Goal: Task Accomplishment & Management: Manage account settings

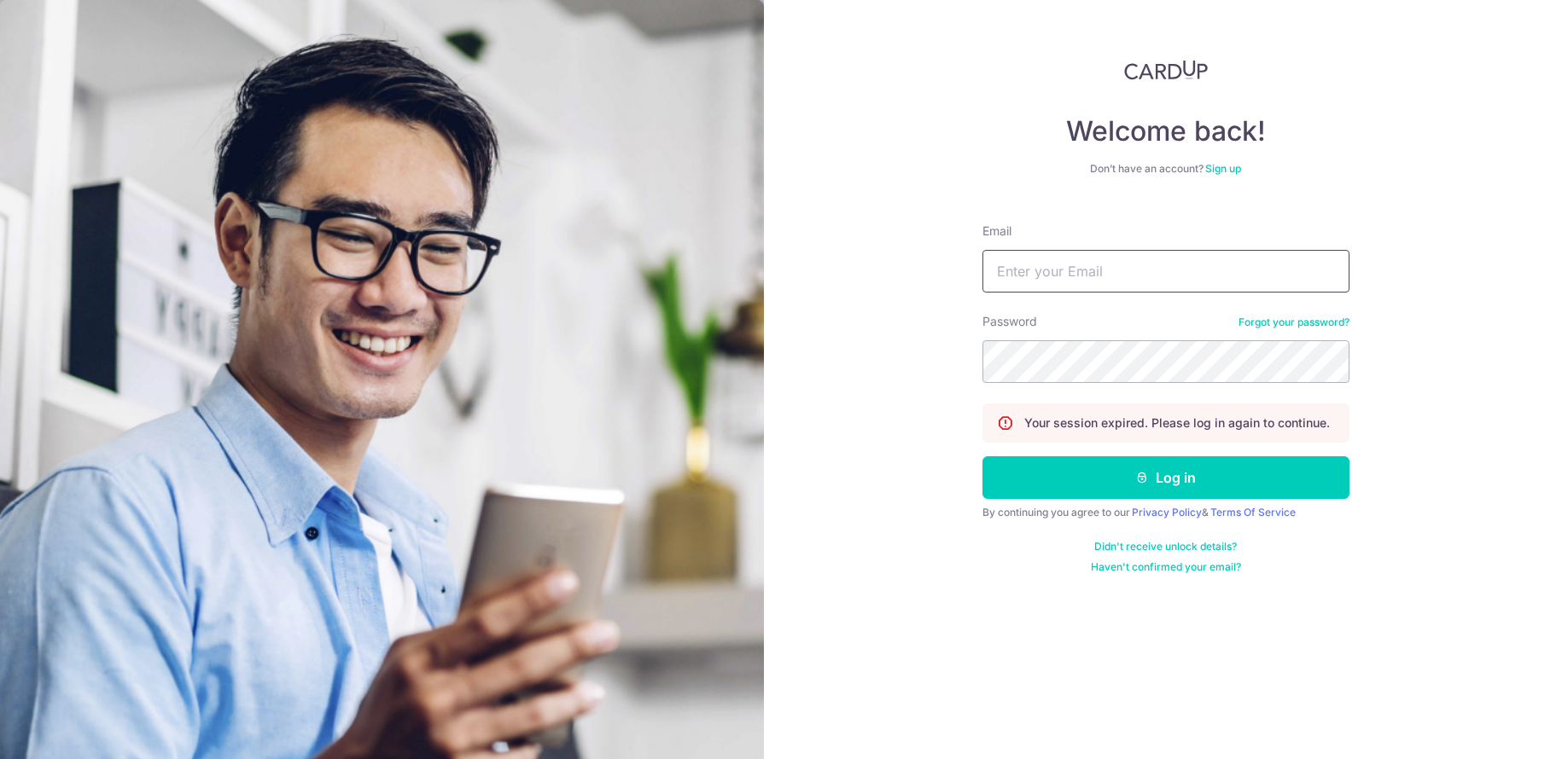
type input "[PERSON_NAME][EMAIL_ADDRESS][DOMAIN_NAME]"
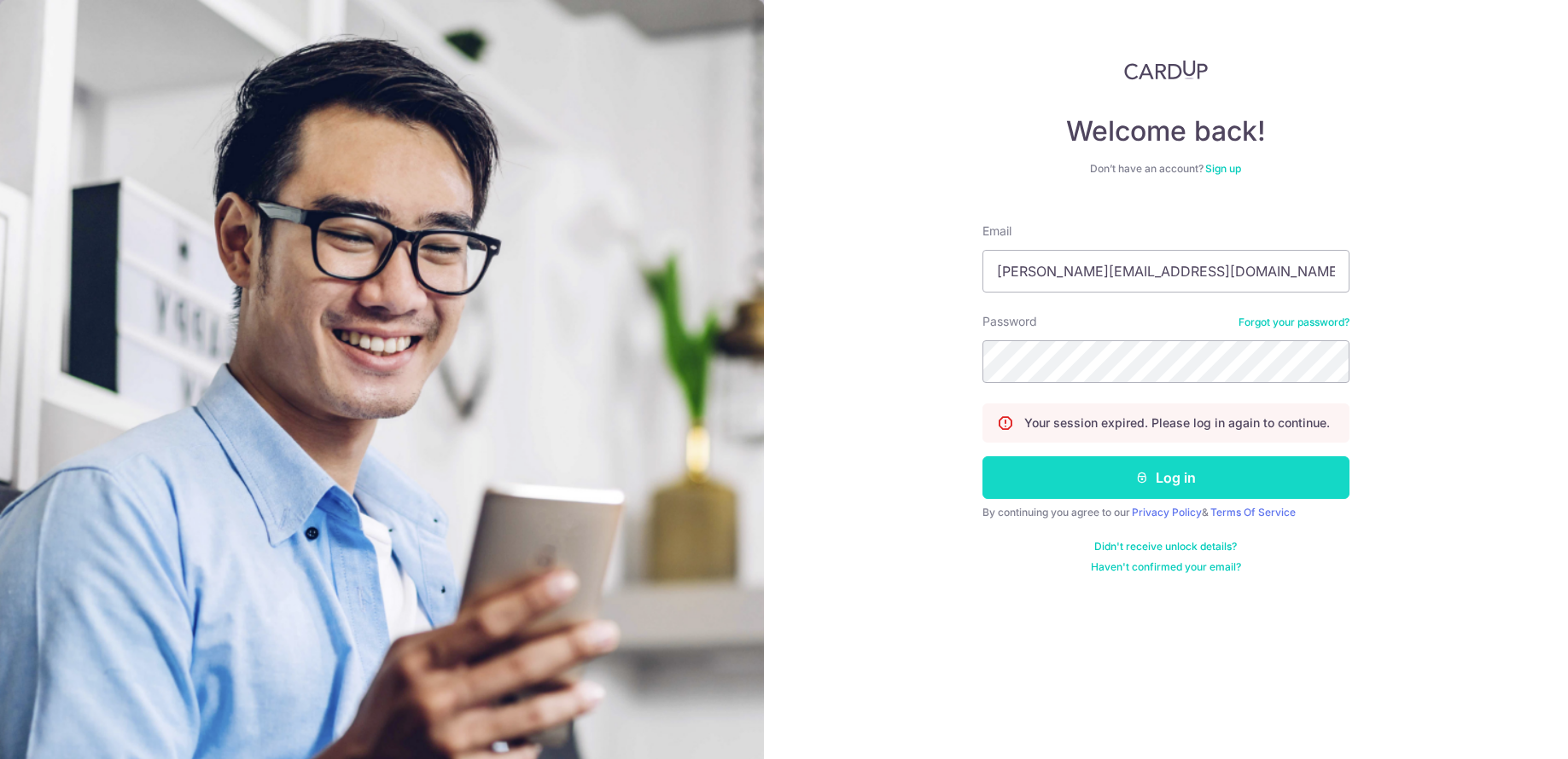
click at [1105, 475] on button "Log in" at bounding box center [1166, 478] width 367 height 42
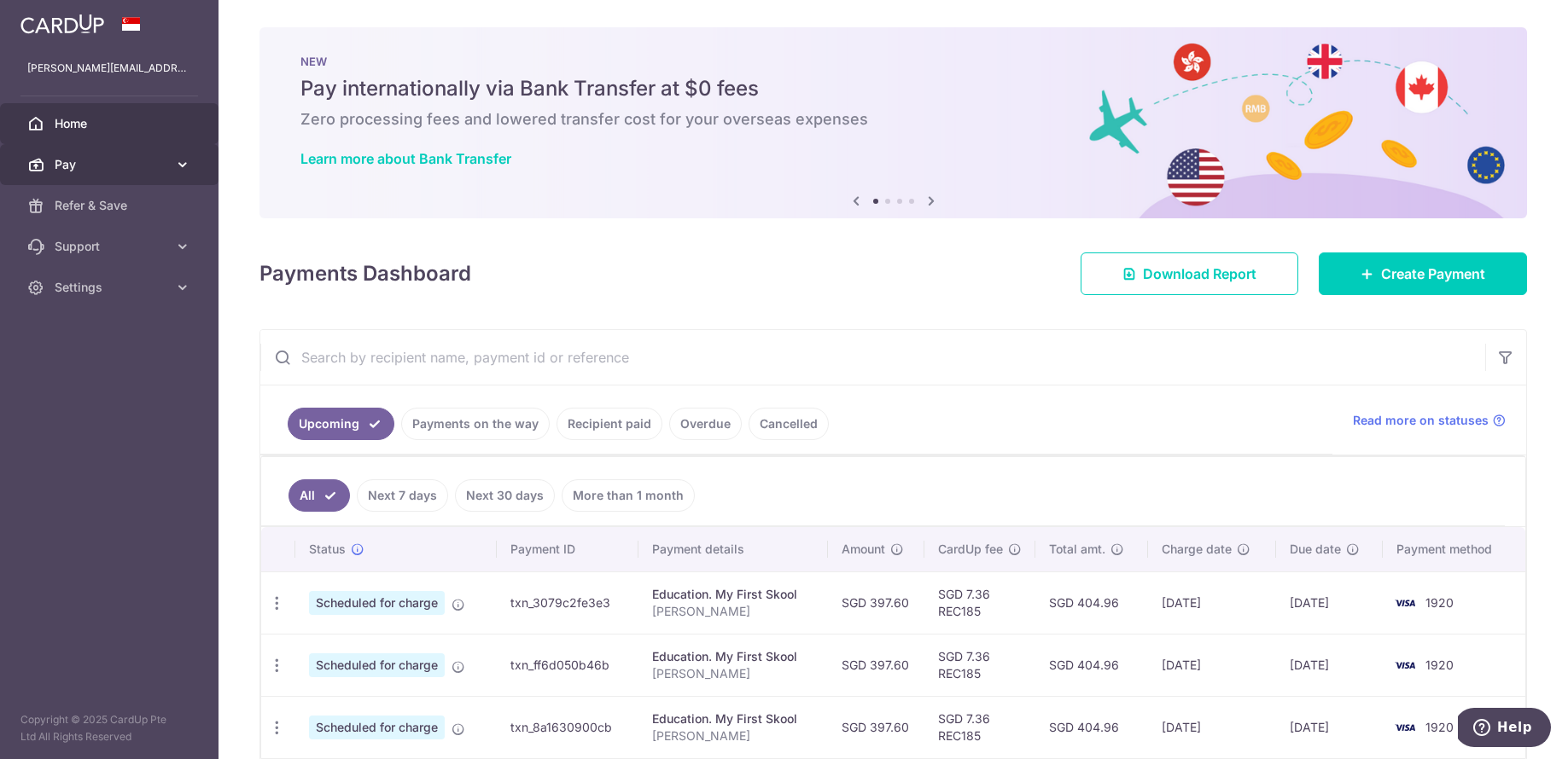
click at [159, 157] on span "Pay" at bounding box center [110, 164] width 112 height 17
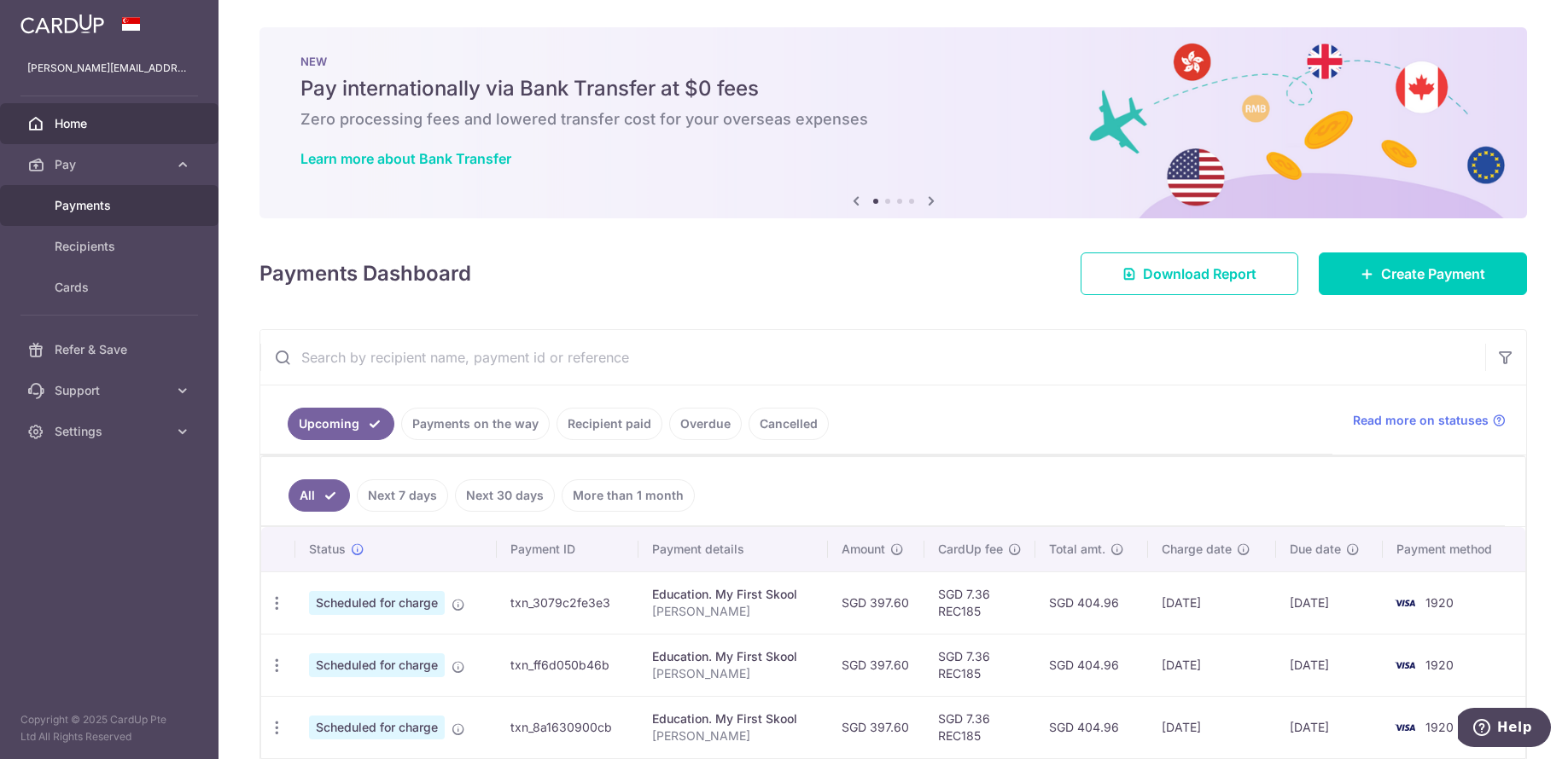
click at [138, 215] on link "Payments" at bounding box center [109, 206] width 218 height 41
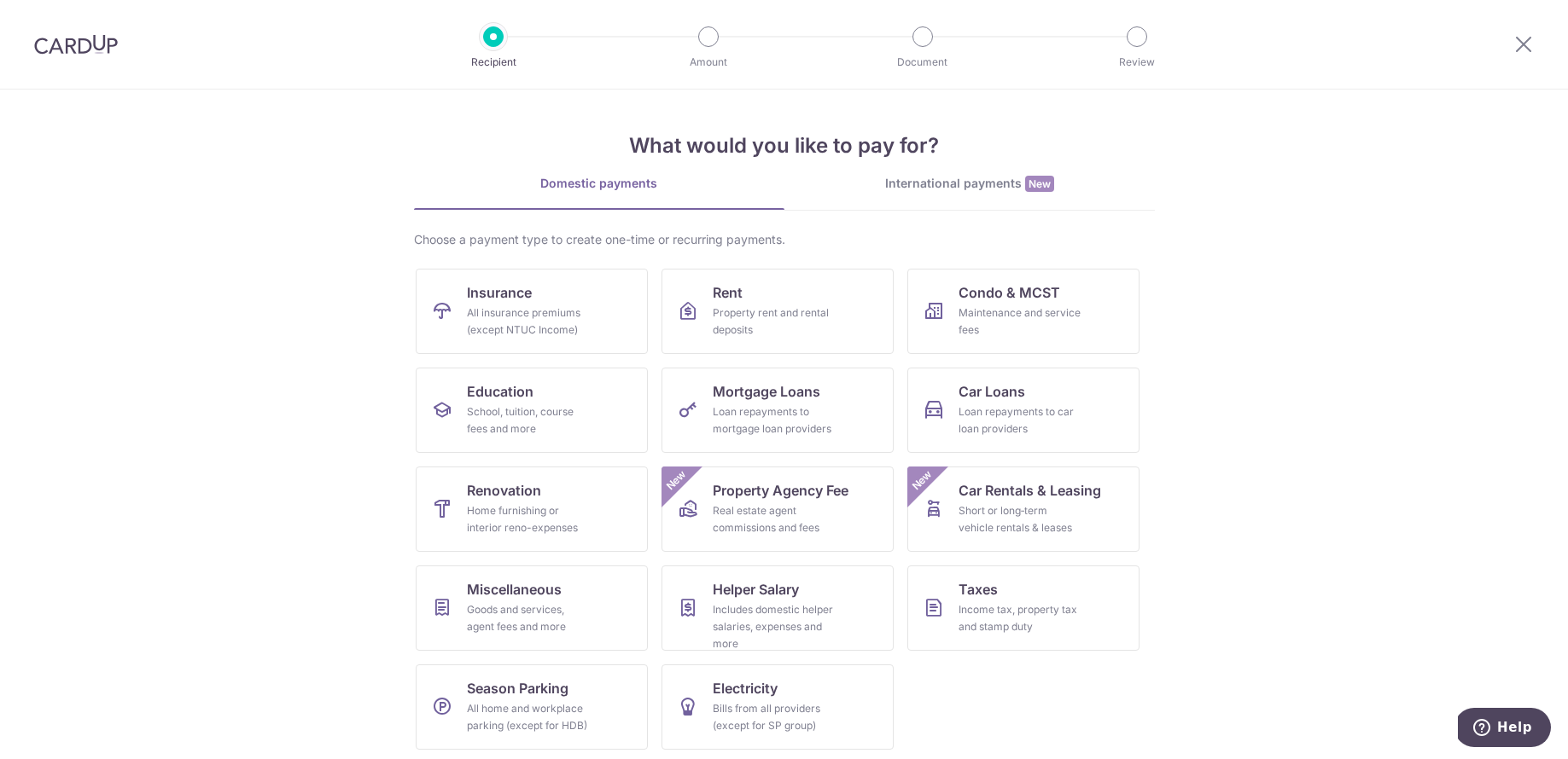
click at [102, 50] on img at bounding box center [76, 44] width 84 height 20
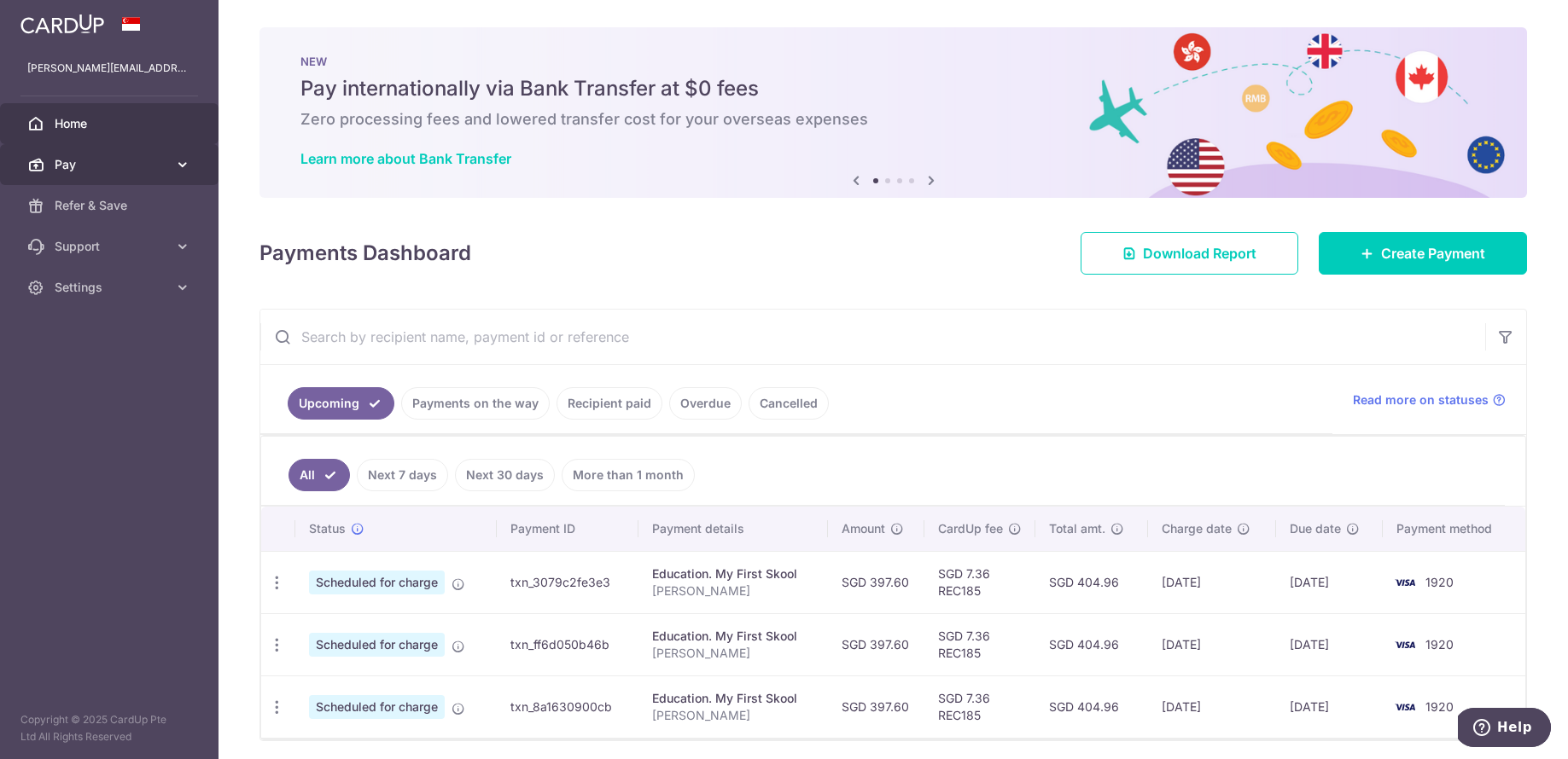
click at [172, 160] on link "Pay" at bounding box center [109, 164] width 218 height 41
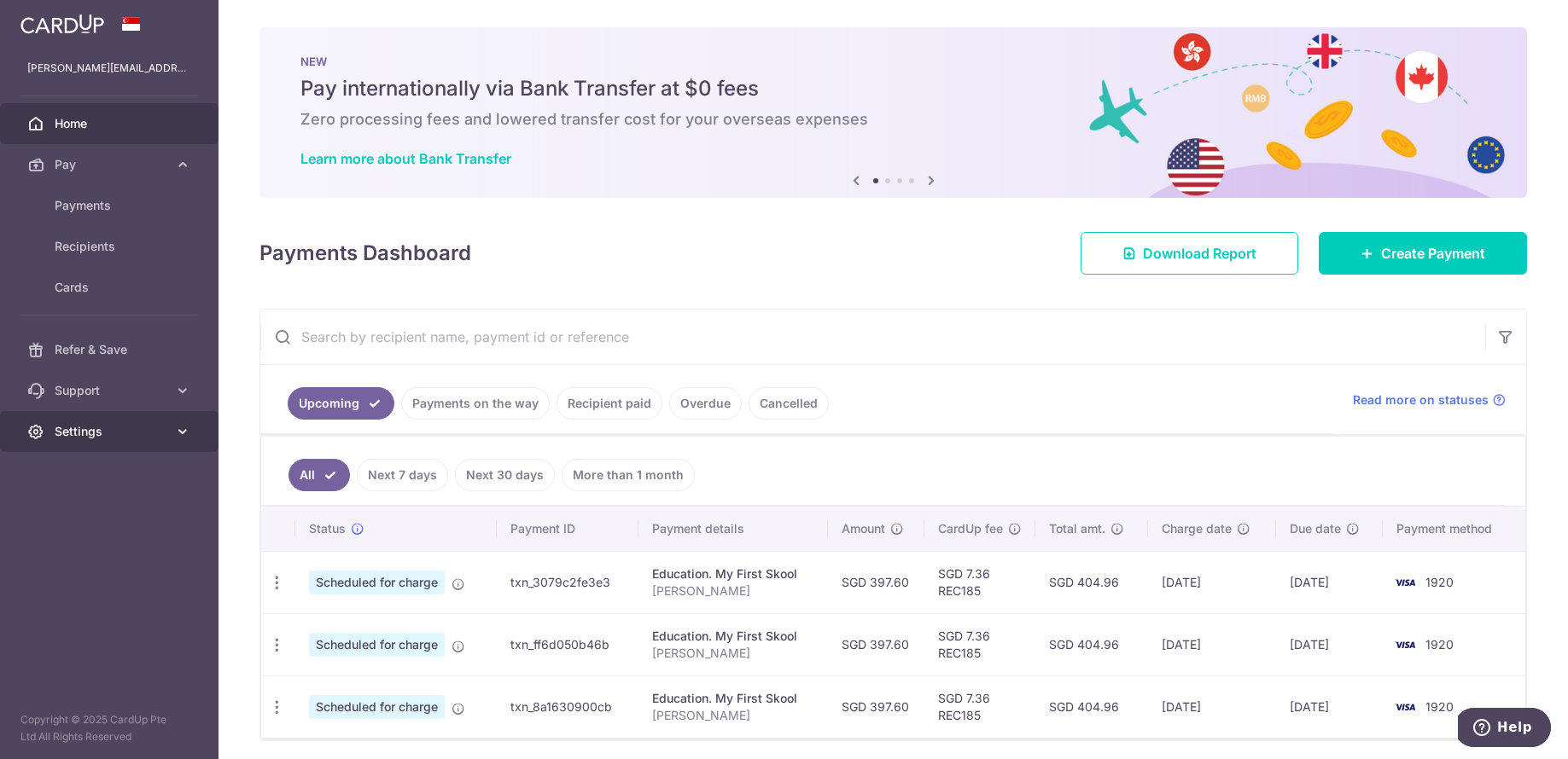
click at [118, 433] on span "Settings" at bounding box center [110, 431] width 112 height 17
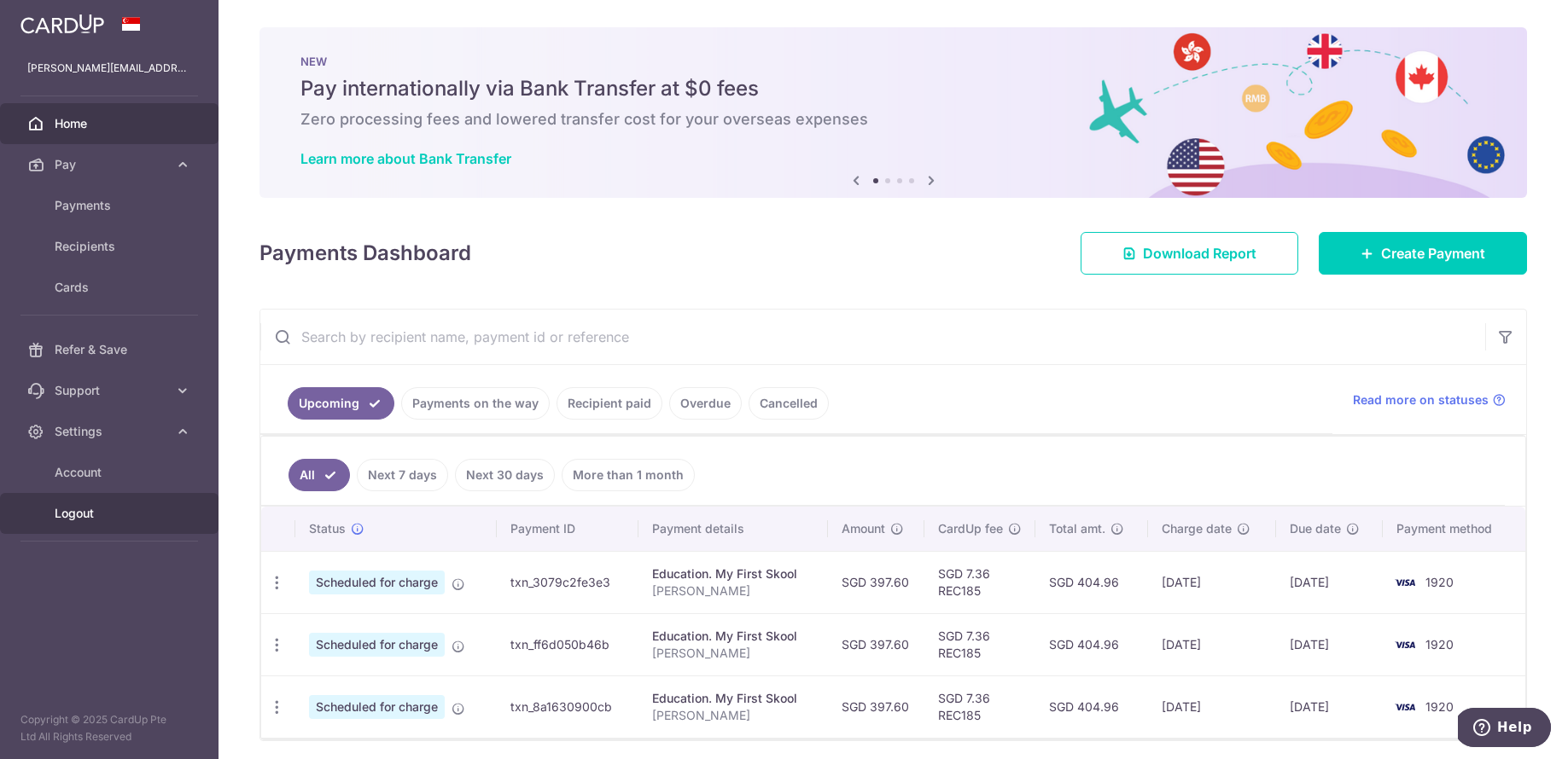
click at [94, 520] on span "Logout" at bounding box center [110, 513] width 112 height 17
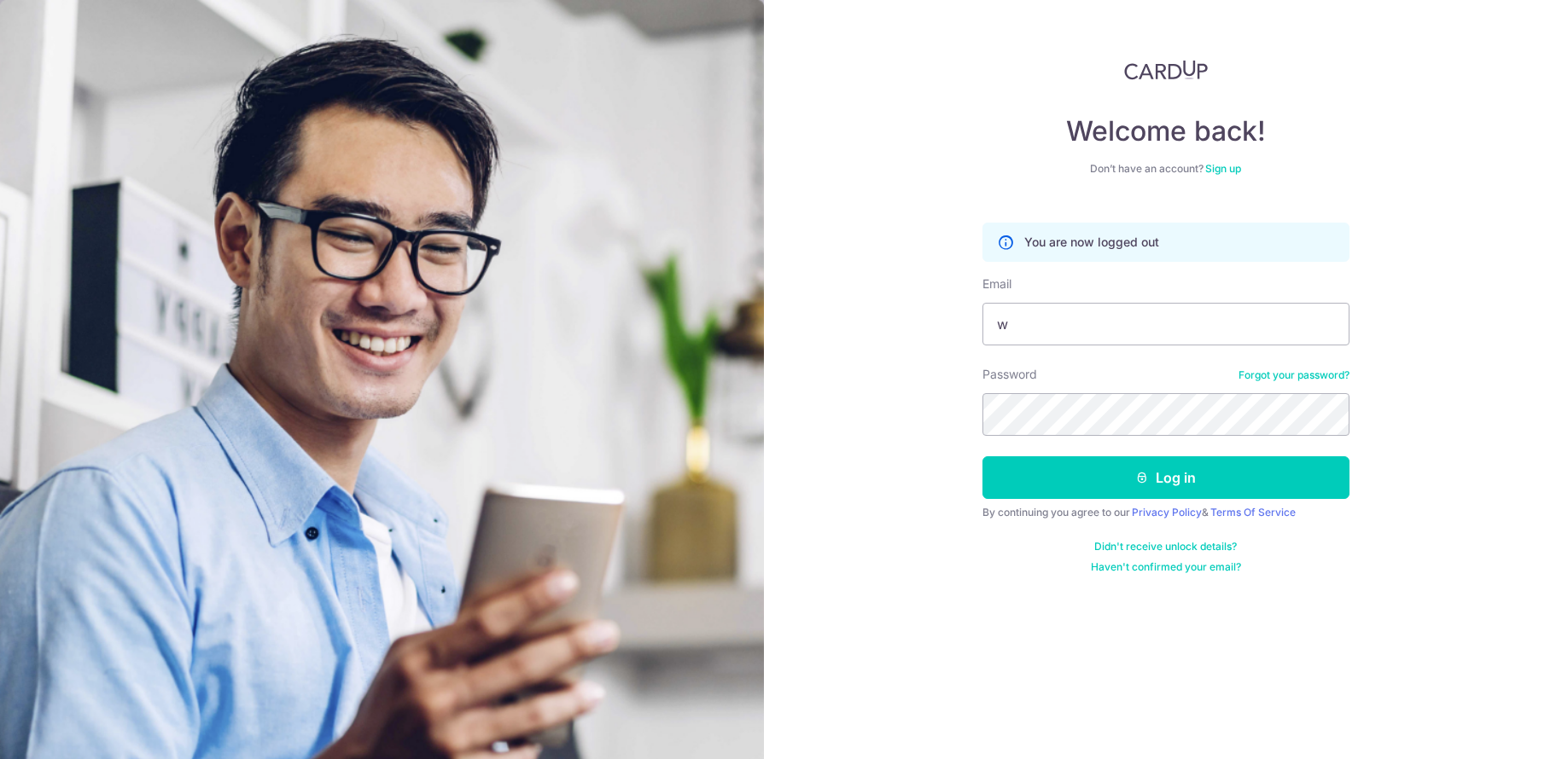
type input "Wangyichao20082003@gmail.com"
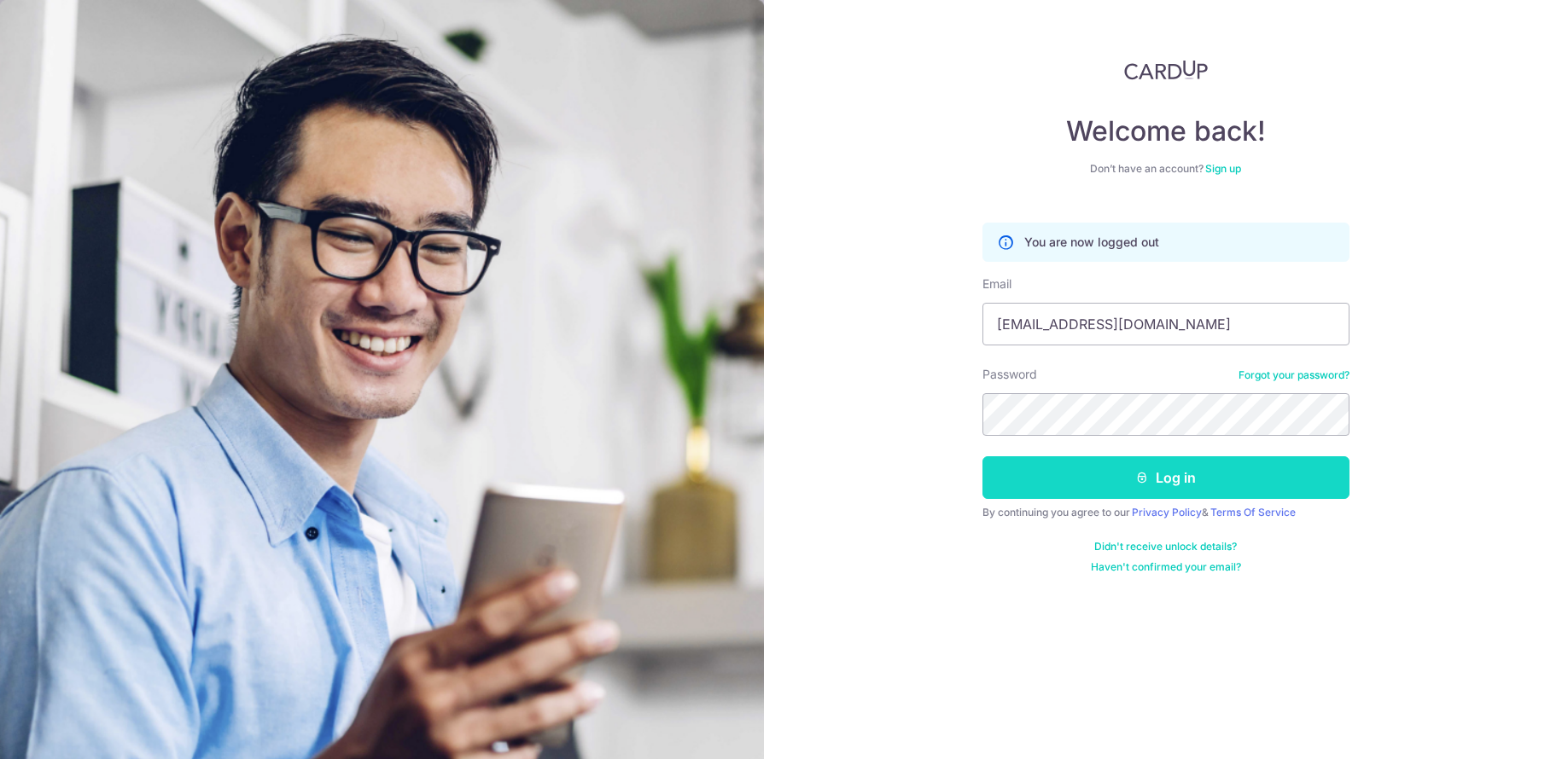
click at [1100, 483] on button "Log in" at bounding box center [1166, 478] width 367 height 42
